Goal: Information Seeking & Learning: Find specific fact

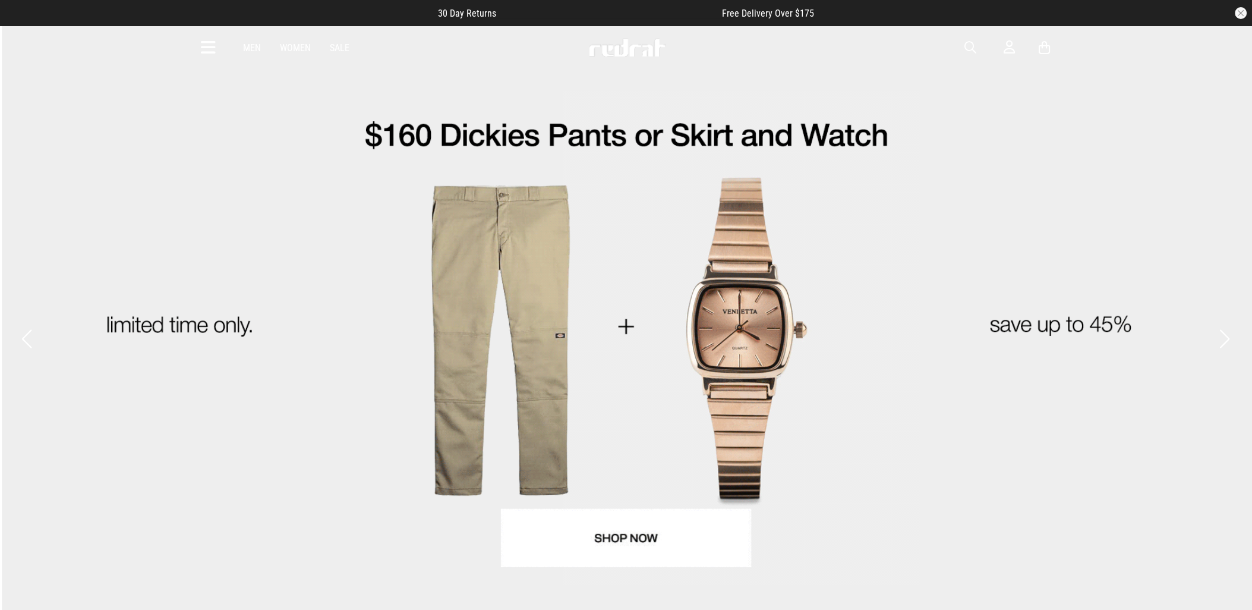
click at [204, 46] on icon at bounding box center [208, 48] width 15 height 20
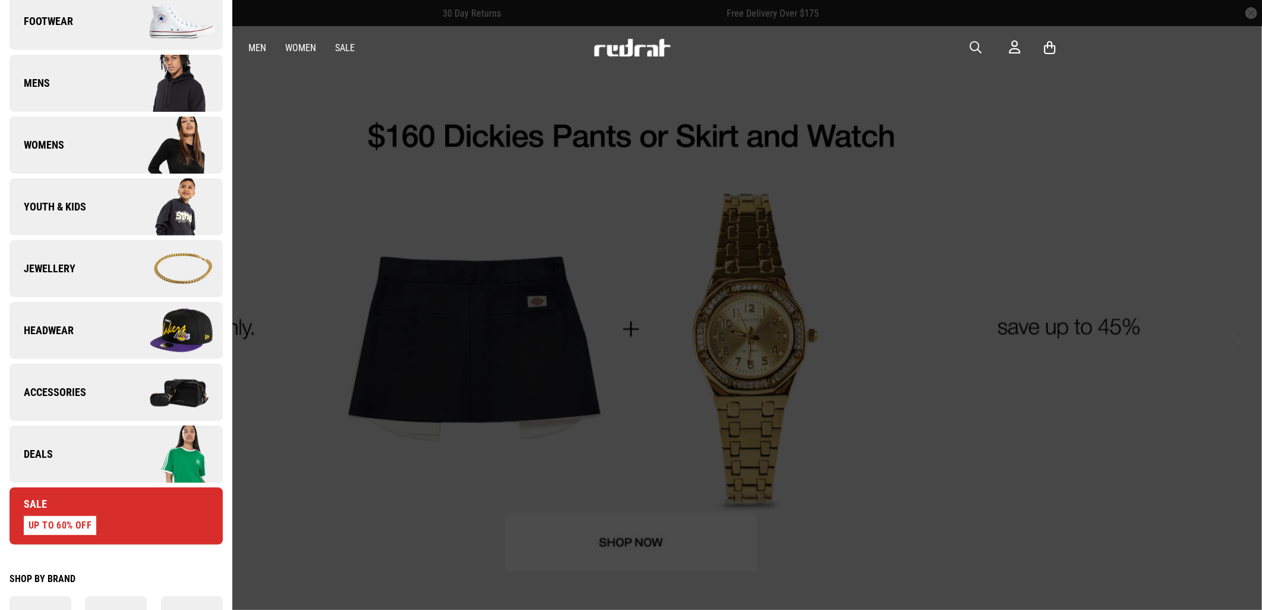
scroll to position [198, 0]
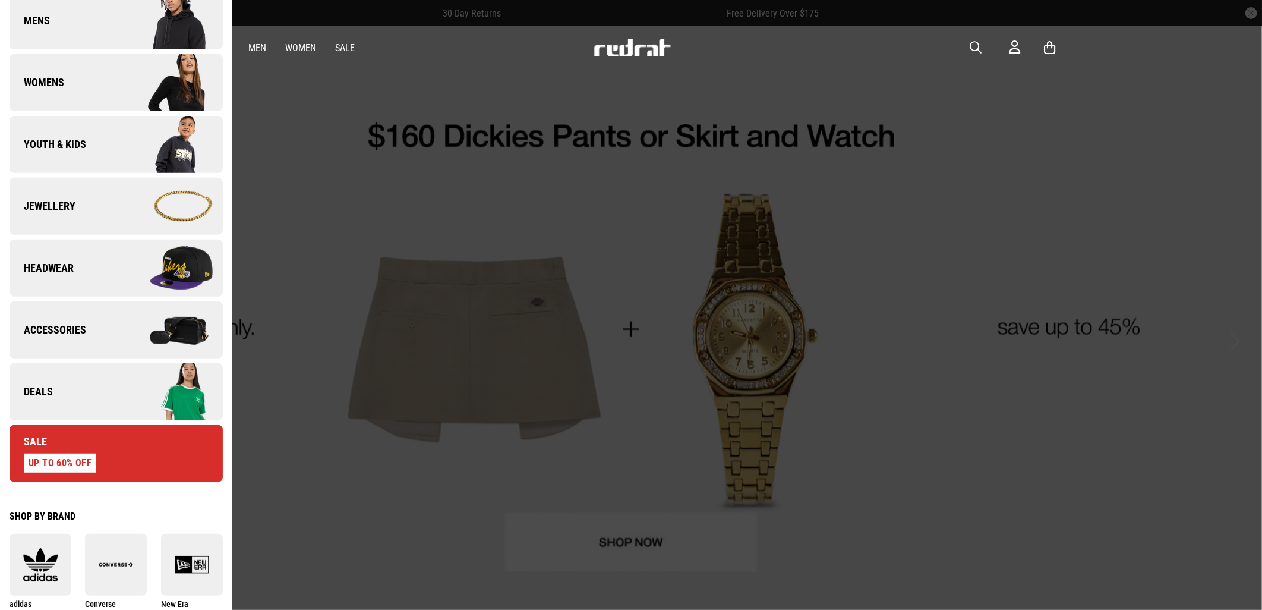
click at [109, 389] on link "Deals" at bounding box center [116, 391] width 213 height 57
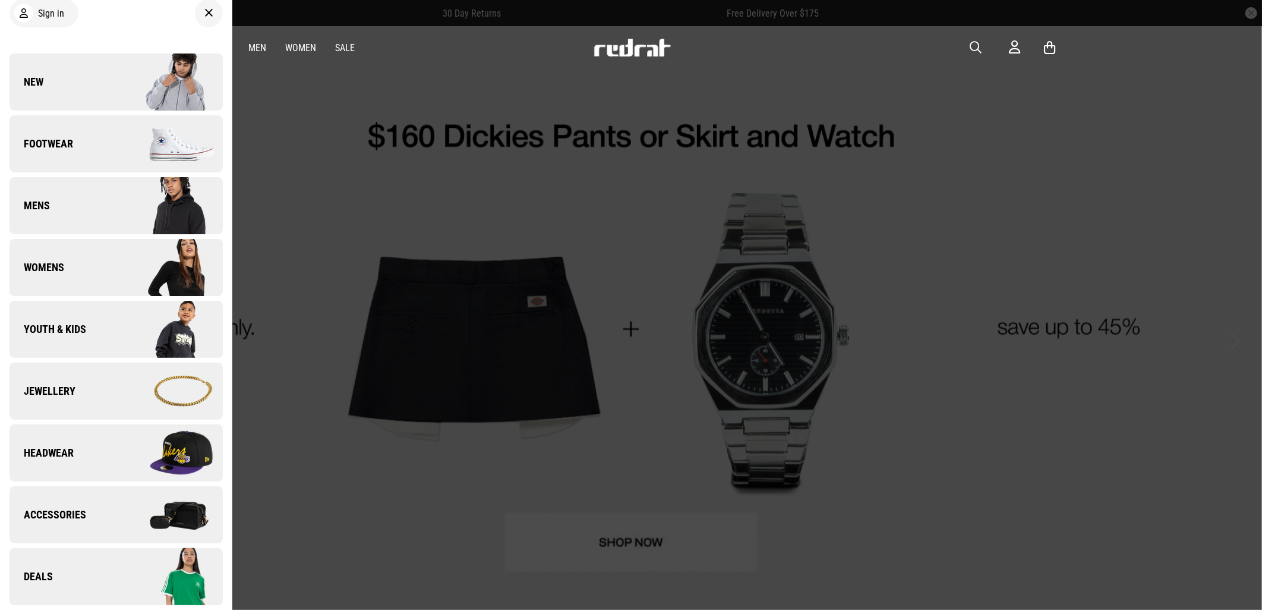
scroll to position [0, 0]
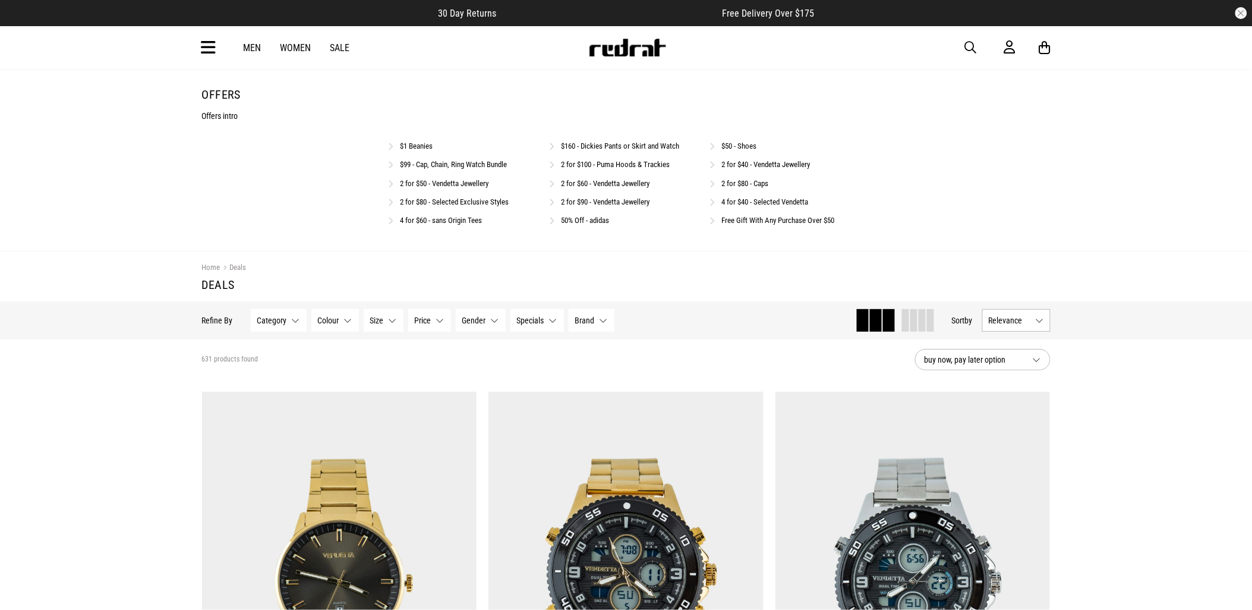
click at [476, 183] on link "2 for $50 - Vendetta Jewellery" at bounding box center [444, 183] width 89 height 9
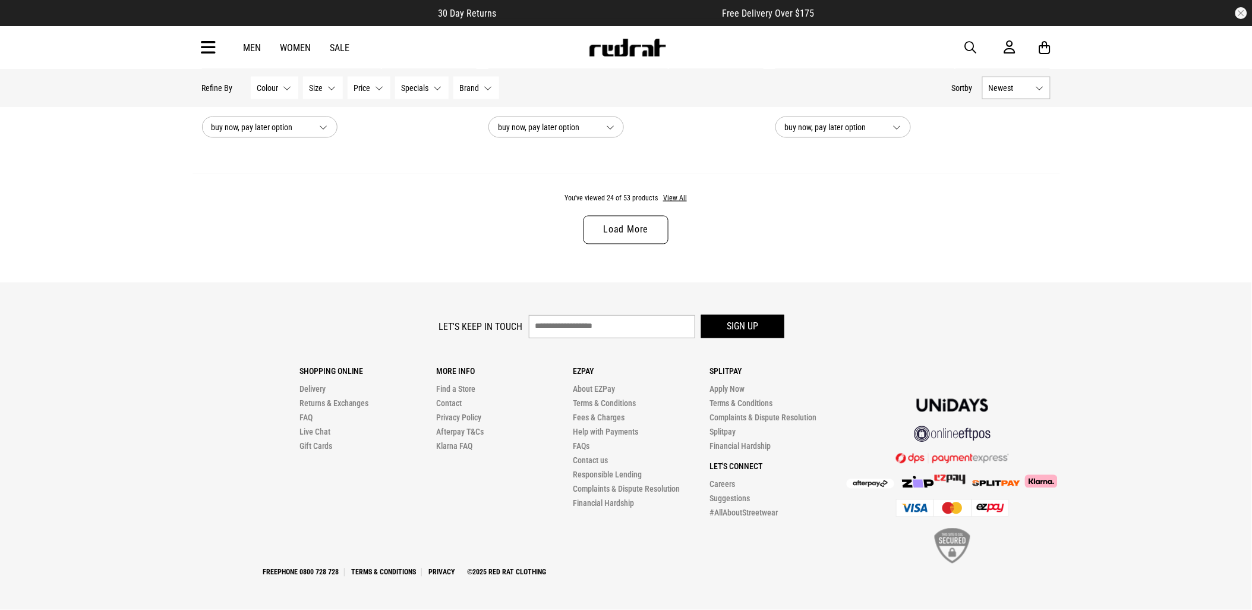
scroll to position [3828, 0]
click at [679, 194] on button "View All" at bounding box center [675, 198] width 25 height 11
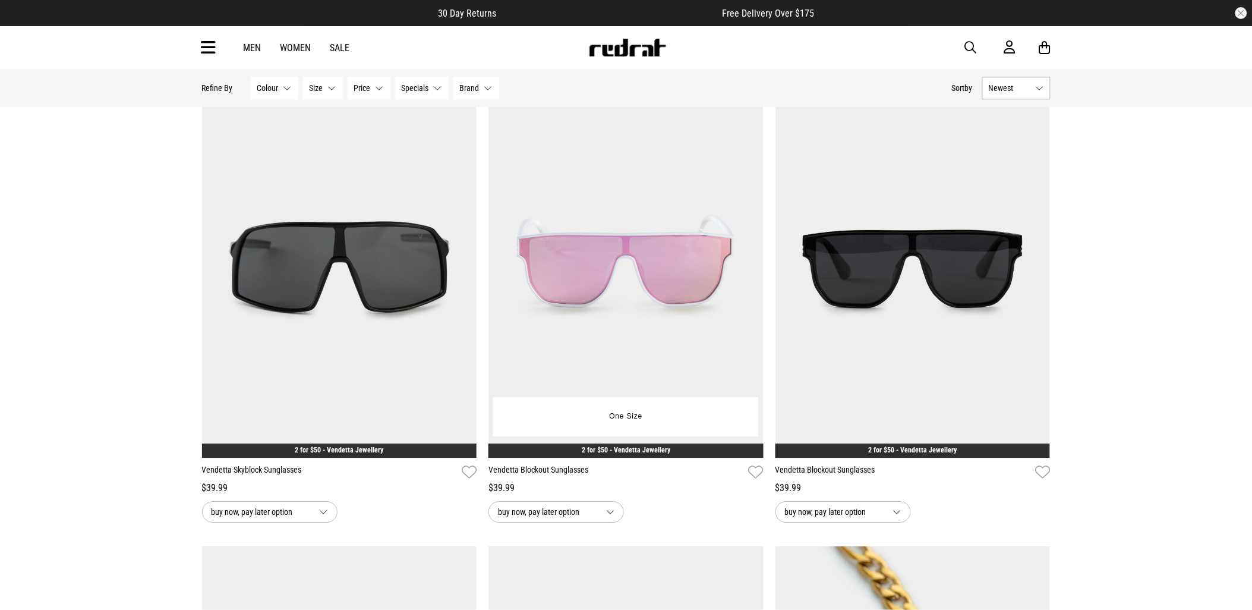
scroll to position [5809, 0]
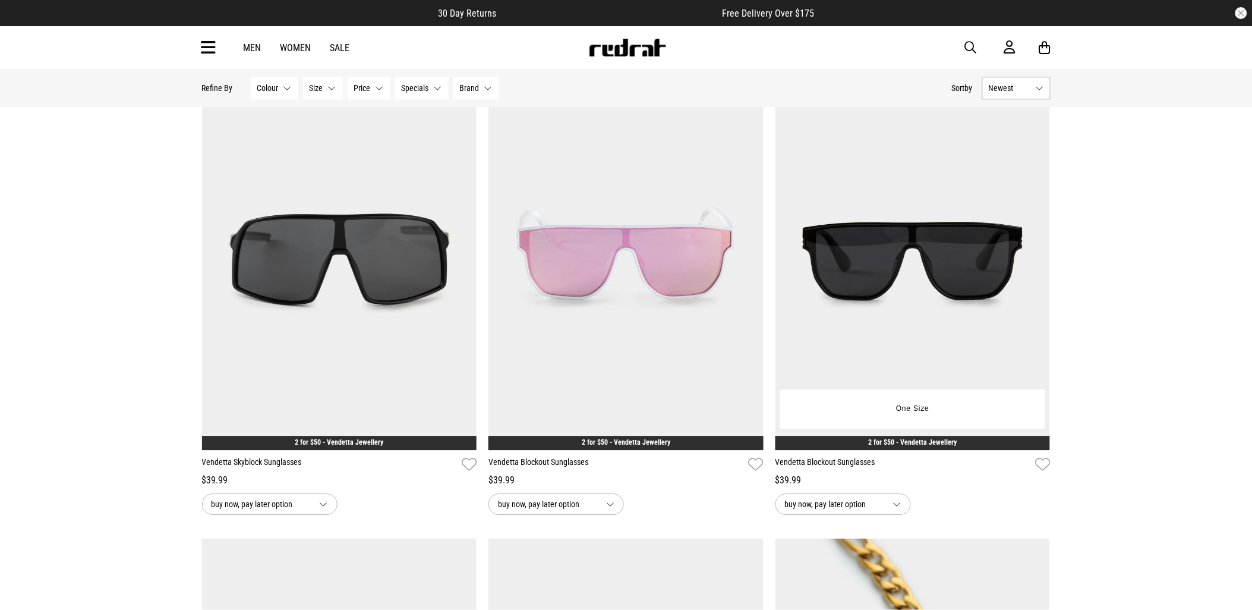
click at [917, 320] on img at bounding box center [912, 257] width 275 height 385
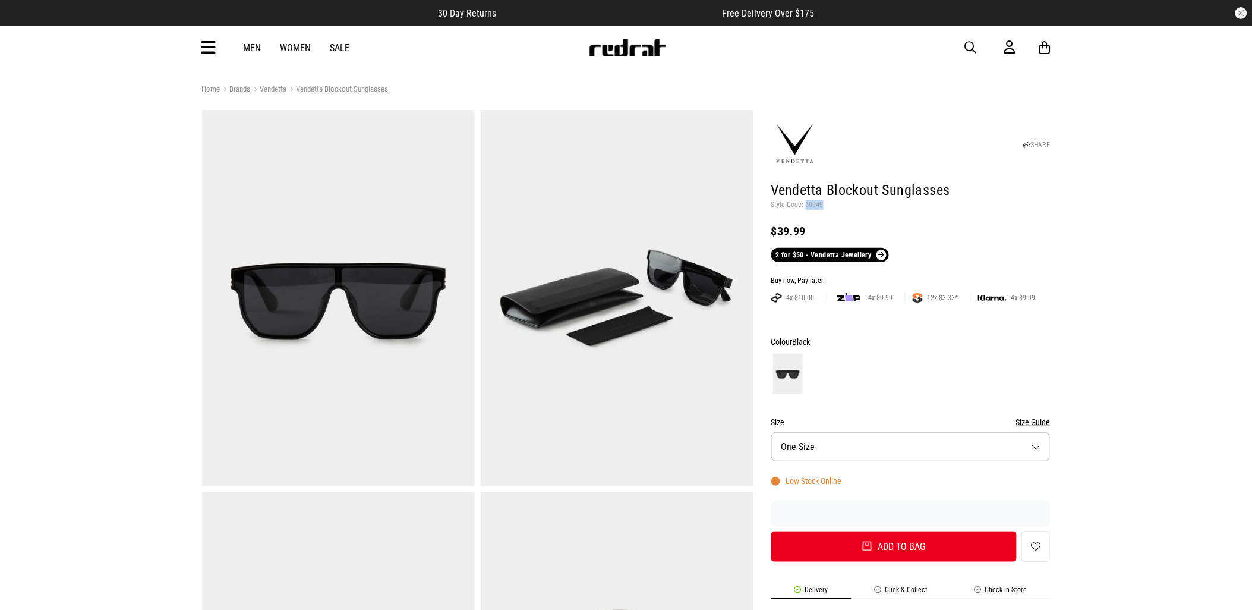
drag, startPoint x: 821, startPoint y: 208, endPoint x: 806, endPoint y: 207, distance: 15.5
click at [806, 207] on p "Style Code: 60949" at bounding box center [910, 205] width 279 height 10
copy p "60949"
drag, startPoint x: 979, startPoint y: 44, endPoint x: 966, endPoint y: 48, distance: 13.7
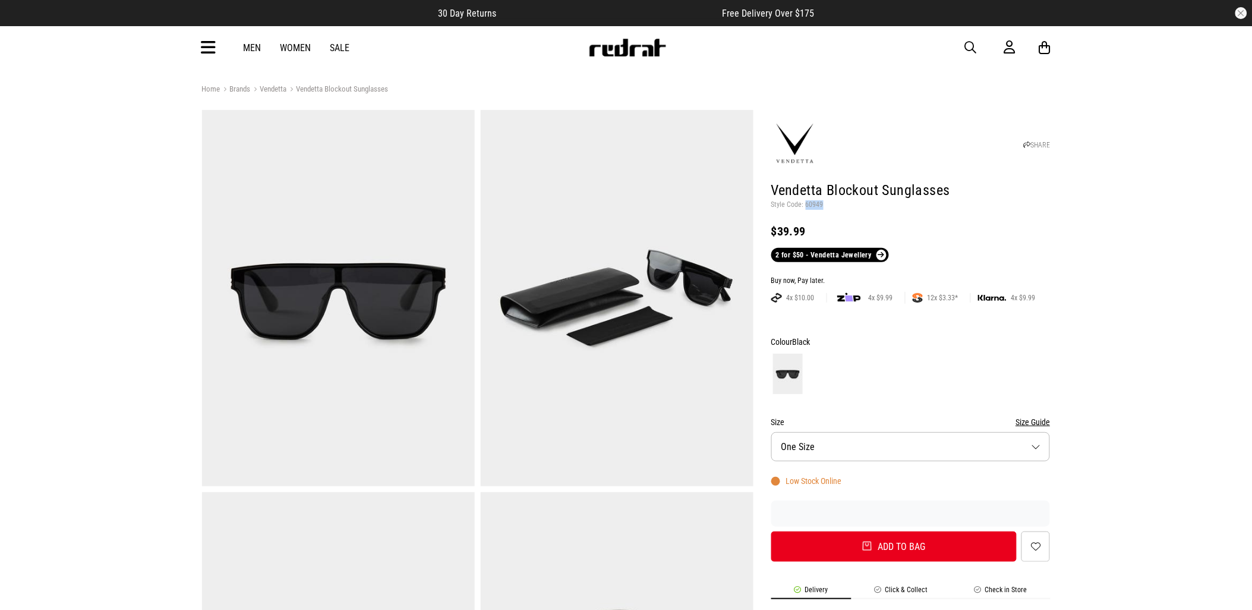
click at [976, 46] on button "button" at bounding box center [977, 47] width 24 height 14
click at [654, 46] on input "search" at bounding box center [595, 48] width 357 height 24
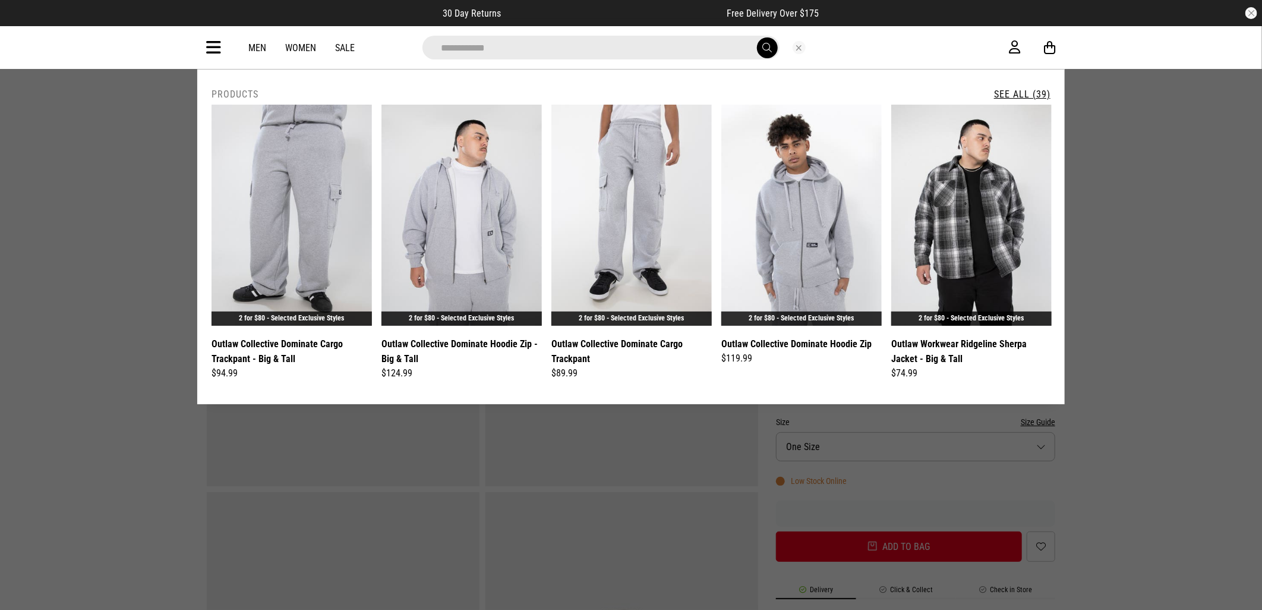
type input "**********"
click at [757, 37] on button "submit" at bounding box center [767, 47] width 21 height 21
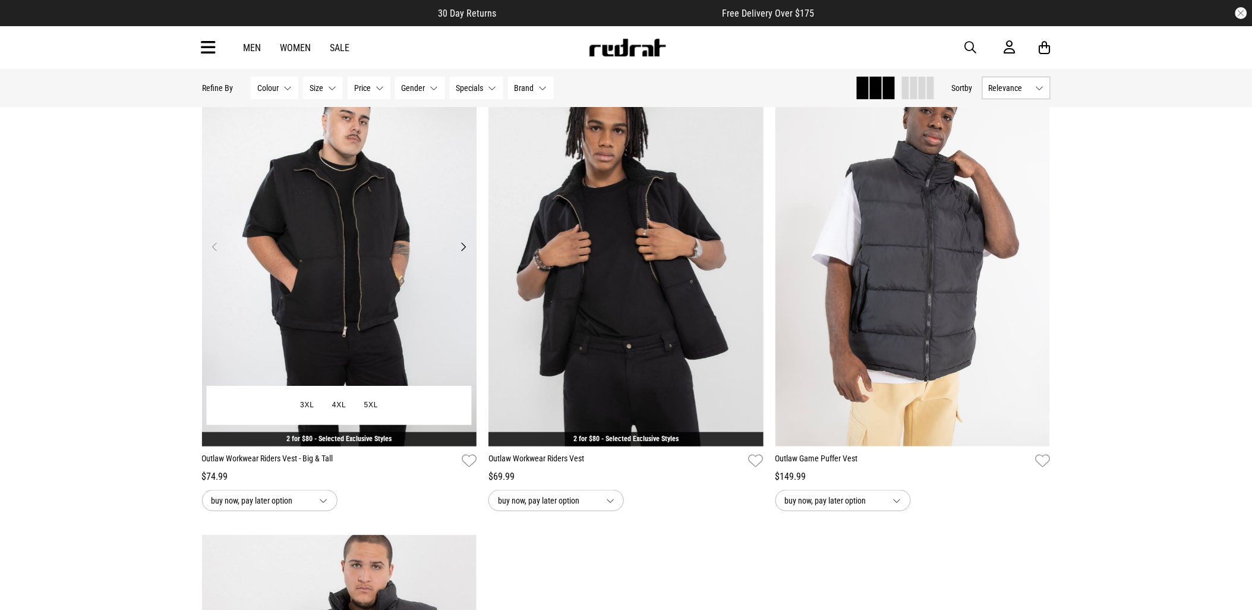
click at [292, 256] on img at bounding box center [339, 253] width 275 height 385
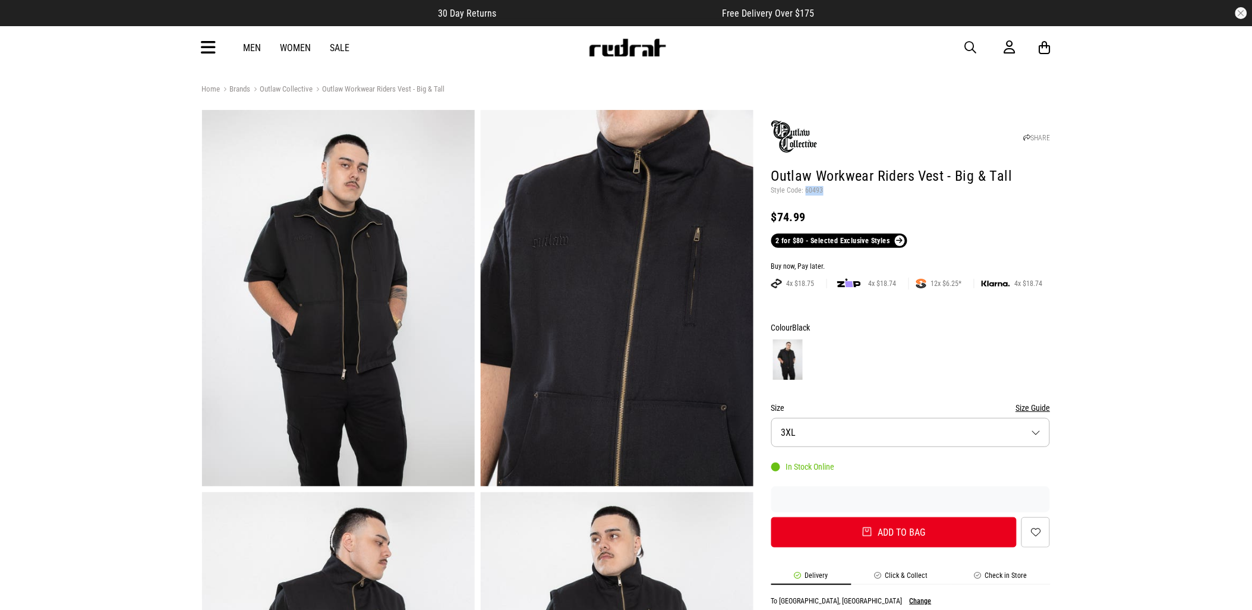
drag, startPoint x: 822, startPoint y: 192, endPoint x: 805, endPoint y: 193, distance: 17.8
click at [805, 193] on p "Style Code: 60493" at bounding box center [910, 191] width 279 height 10
copy p "60493"
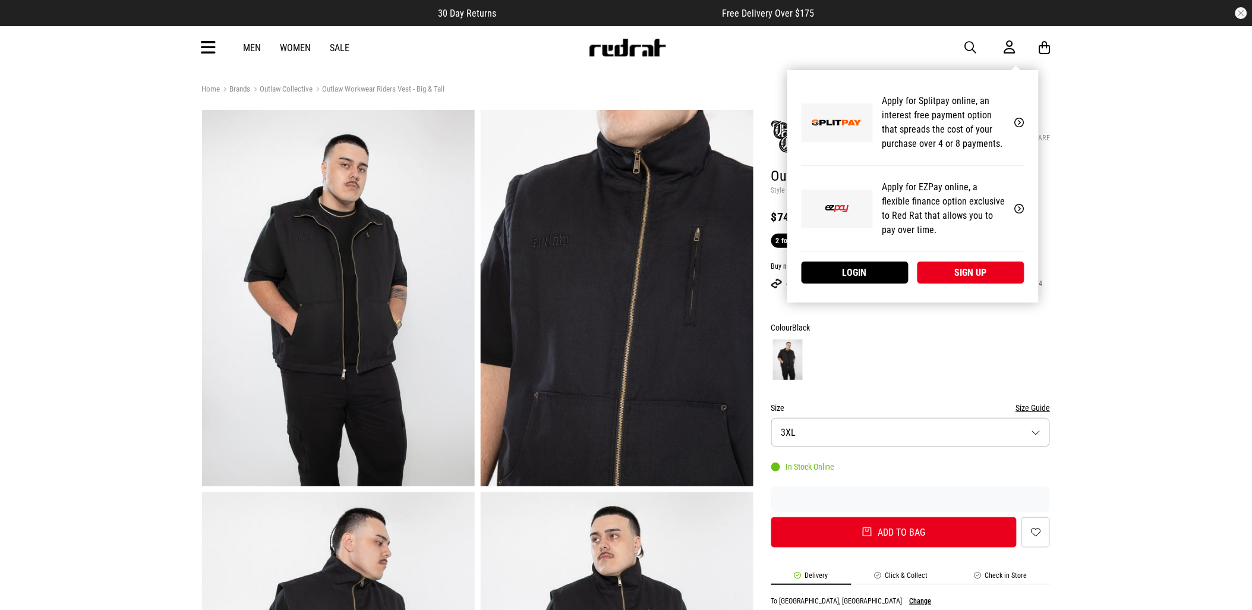
click at [971, 70] on div "My Account Apply for Splitpay online, an interest free payment option that spre…" at bounding box center [912, 186] width 251 height 232
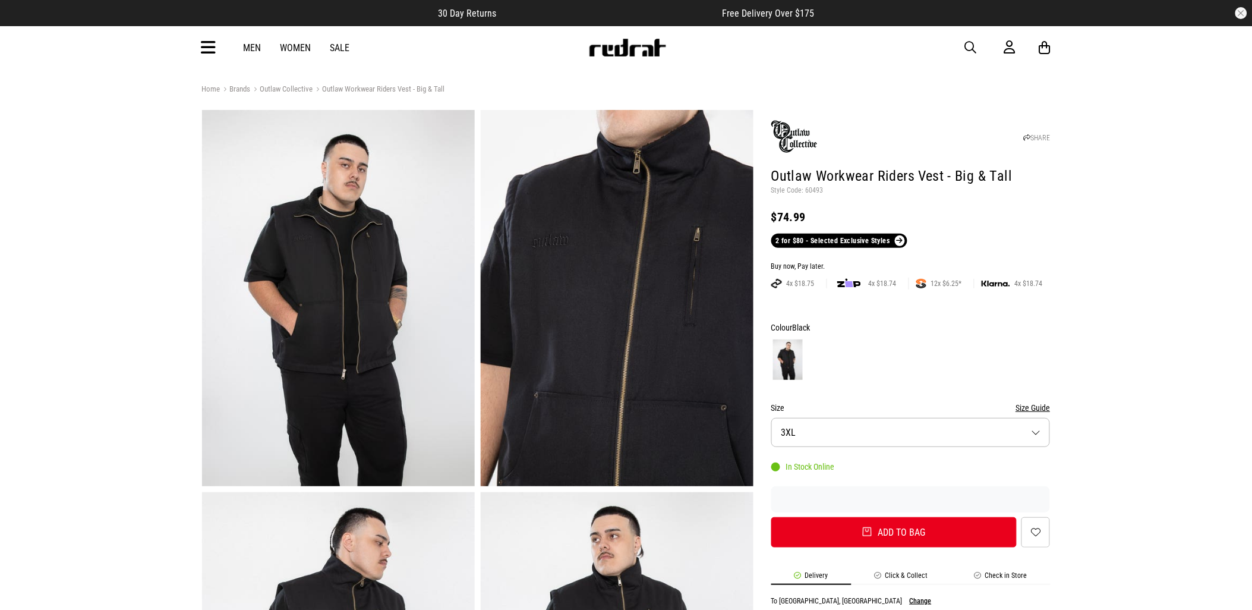
click at [970, 49] on span "button" at bounding box center [971, 47] width 12 height 14
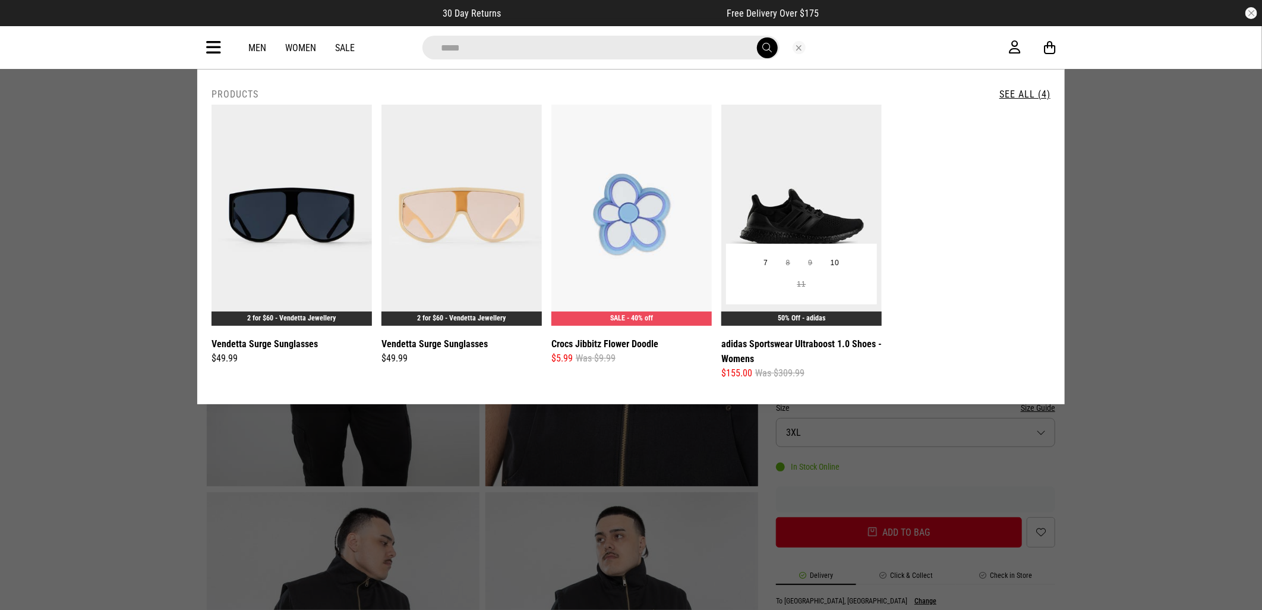
type input "*****"
click at [789, 170] on img at bounding box center [801, 215] width 160 height 221
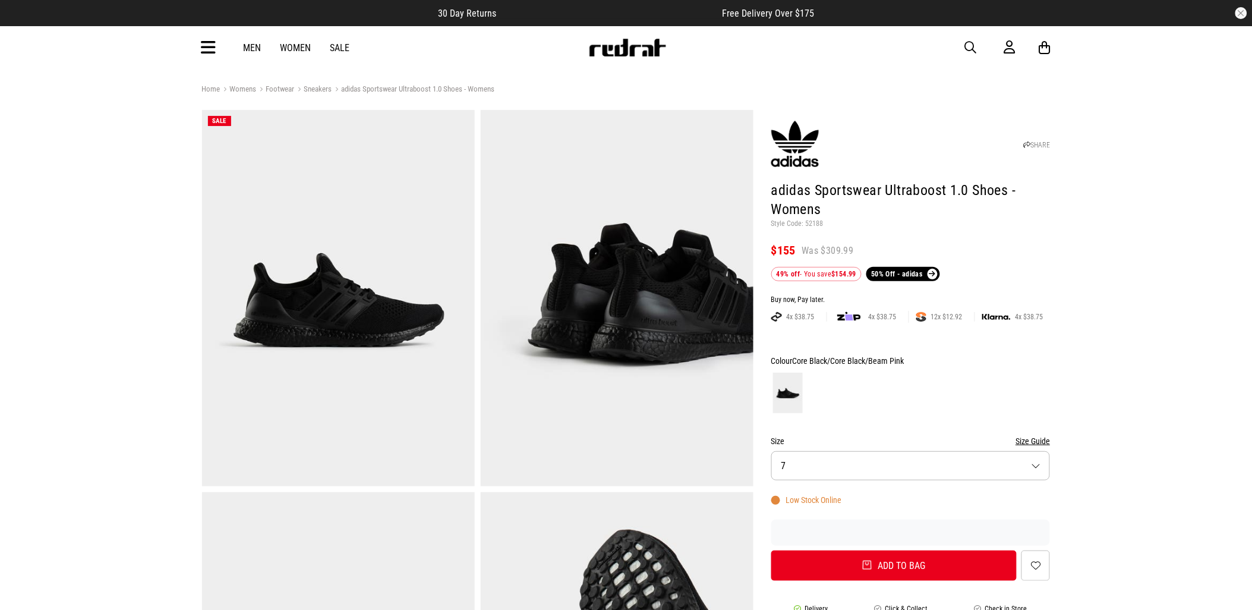
click at [977, 243] on div "$155 Was $309.99" at bounding box center [910, 250] width 279 height 14
